Goal: Navigation & Orientation: Find specific page/section

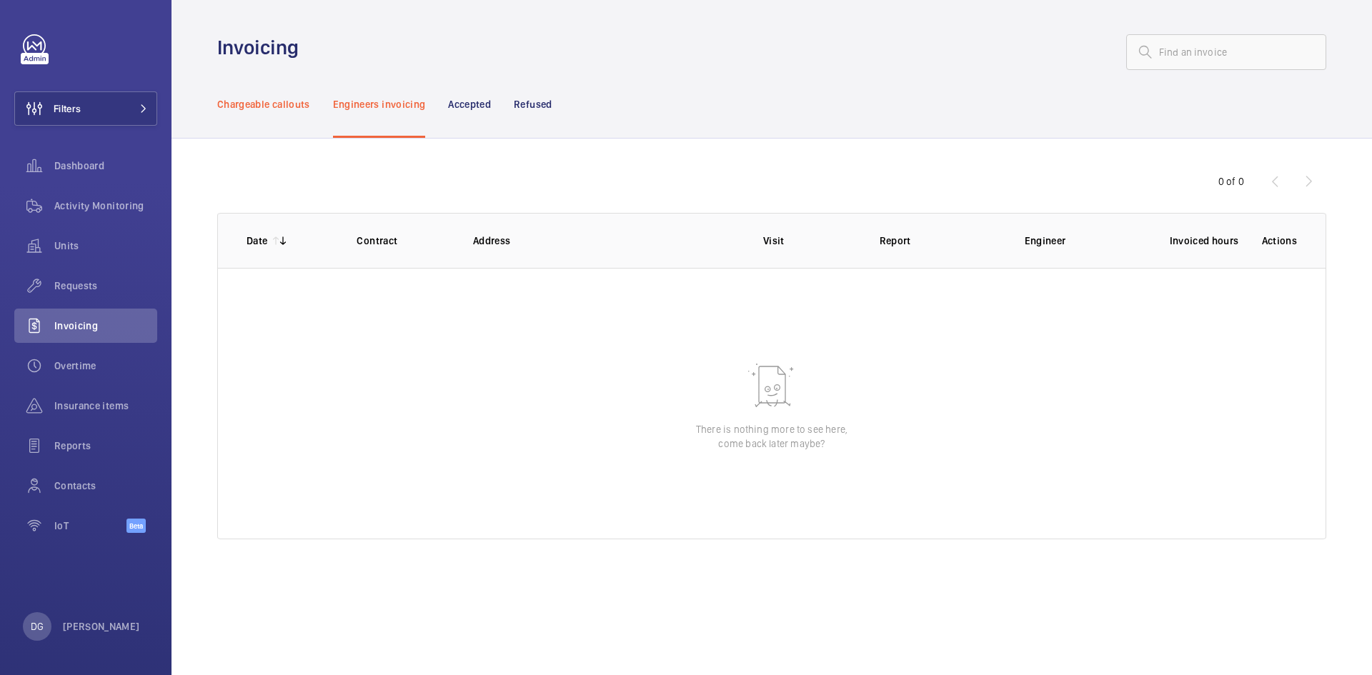
click at [252, 96] on div "Chargeable callouts" at bounding box center [263, 104] width 93 height 68
click at [112, 174] on div "Dashboard" at bounding box center [85, 166] width 143 height 34
